Goal: Information Seeking & Learning: Learn about a topic

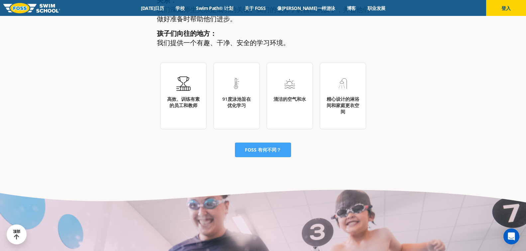
scroll to position [963, 0]
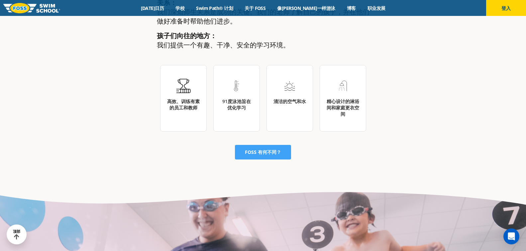
click at [232, 11] on div "菜单 [DATE]日历 学校 Swim Path® 计划 关于 FOSS 像里根一样游泳 博客 职业发展 登入 登入" at bounding box center [263, 8] width 526 height 16
click at [233, 10] on font "Swim Path® 计划" at bounding box center [214, 8] width 37 height 6
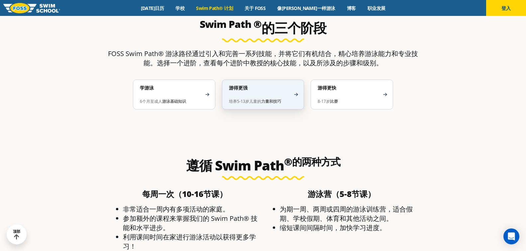
scroll to position [963, 0]
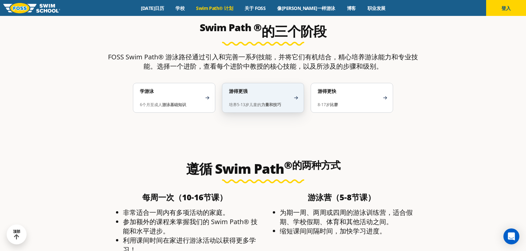
click at [276, 92] on h4 "游得更强" at bounding box center [260, 91] width 62 height 6
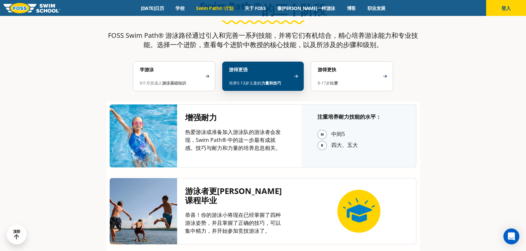
scroll to position [997, 0]
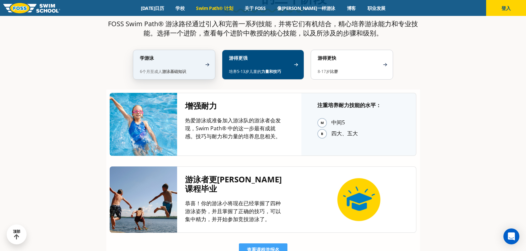
click at [178, 64] on p "6个月至成人 游泳基础知识" at bounding box center [171, 69] width 62 height 11
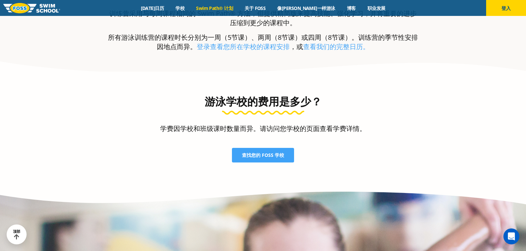
scroll to position [1761, 0]
click at [270, 104] on font "游泳学校的费用是多少？" at bounding box center [263, 101] width 117 height 14
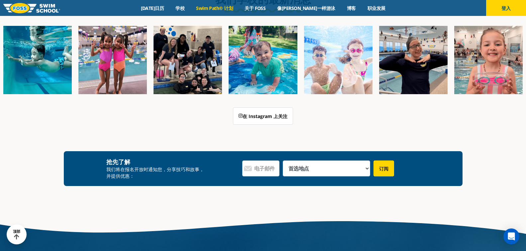
scroll to position [2259, 0]
